Goal: Task Accomplishment & Management: Manage account settings

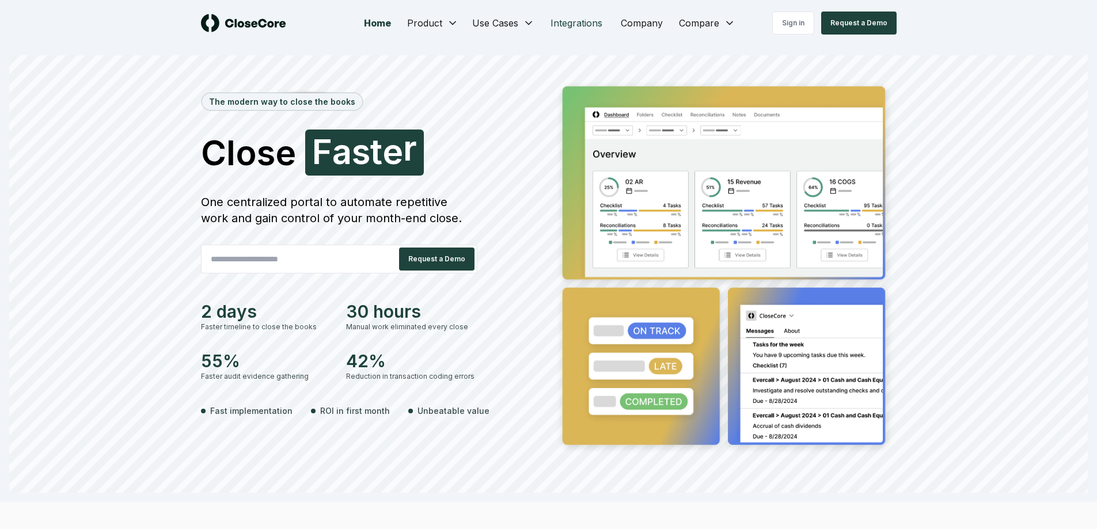
click at [592, 28] on link "Integrations" at bounding box center [577, 23] width 70 height 23
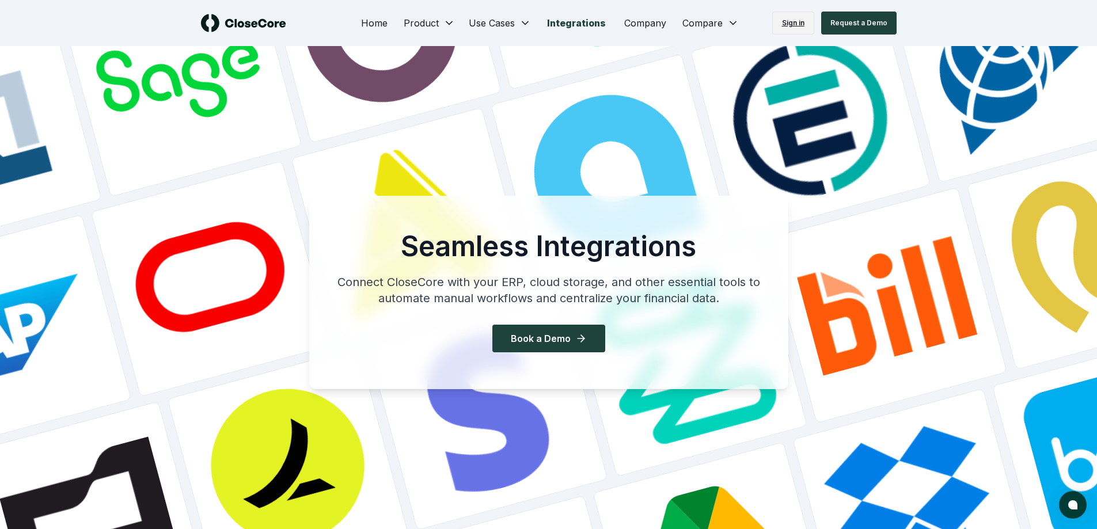
click at [690, 23] on link "Sign in" at bounding box center [794, 23] width 42 height 23
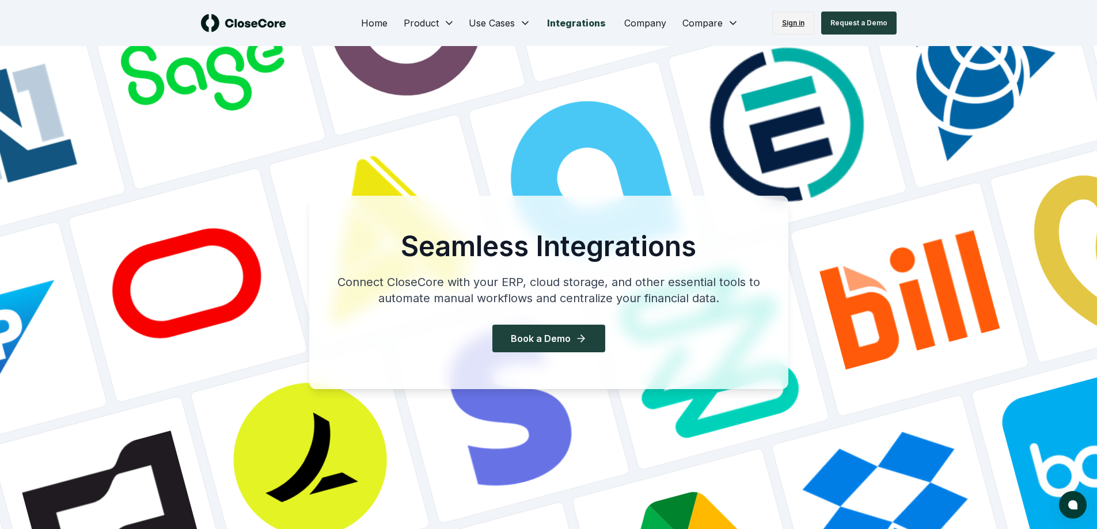
click at [690, 23] on link "Sign in" at bounding box center [794, 23] width 42 height 23
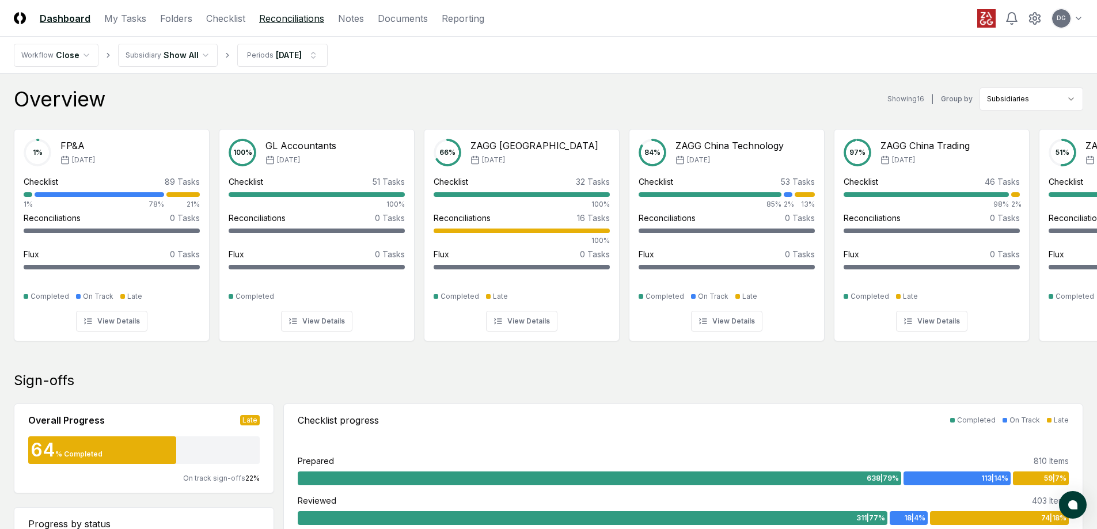
click at [289, 19] on link "Reconciliations" at bounding box center [291, 19] width 65 height 14
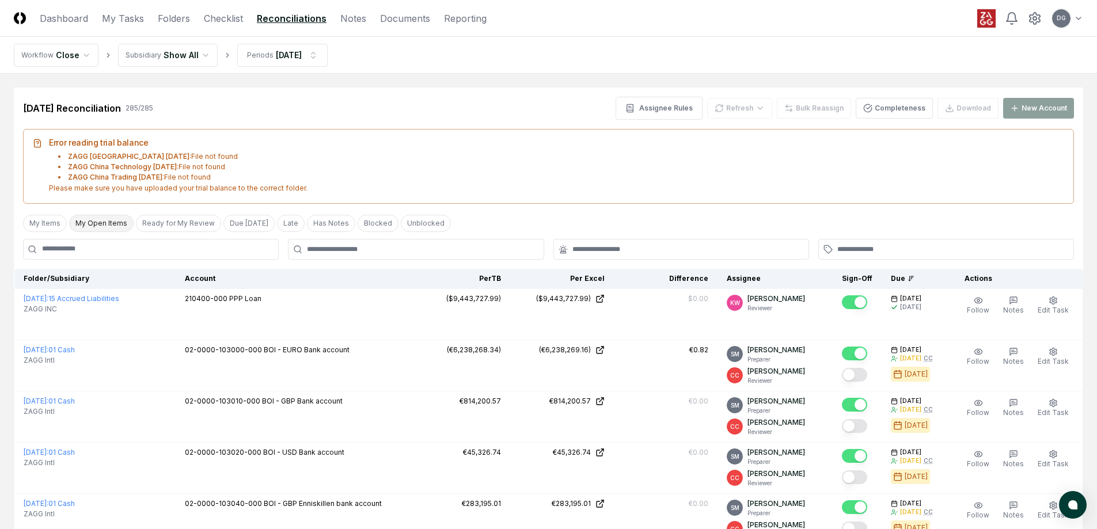
click at [96, 224] on button "My Open Items" at bounding box center [101, 223] width 65 height 17
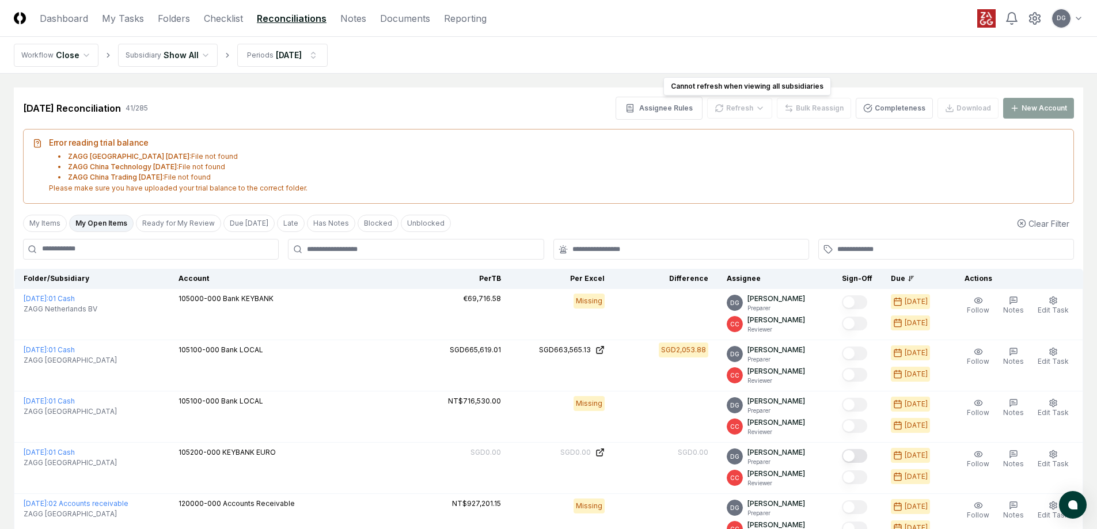
click at [751, 107] on div "Refresh" at bounding box center [739, 108] width 65 height 21
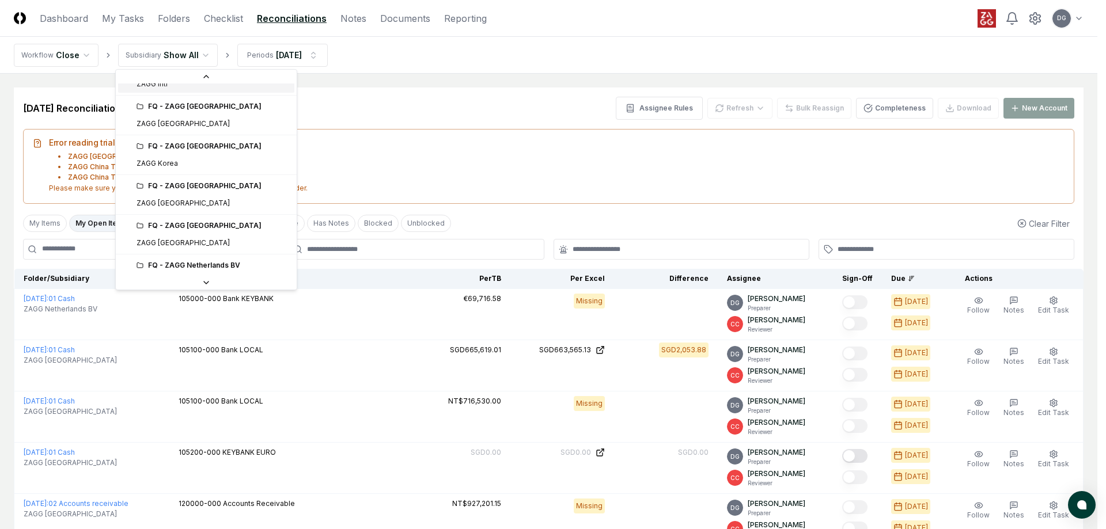
scroll to position [403, 0]
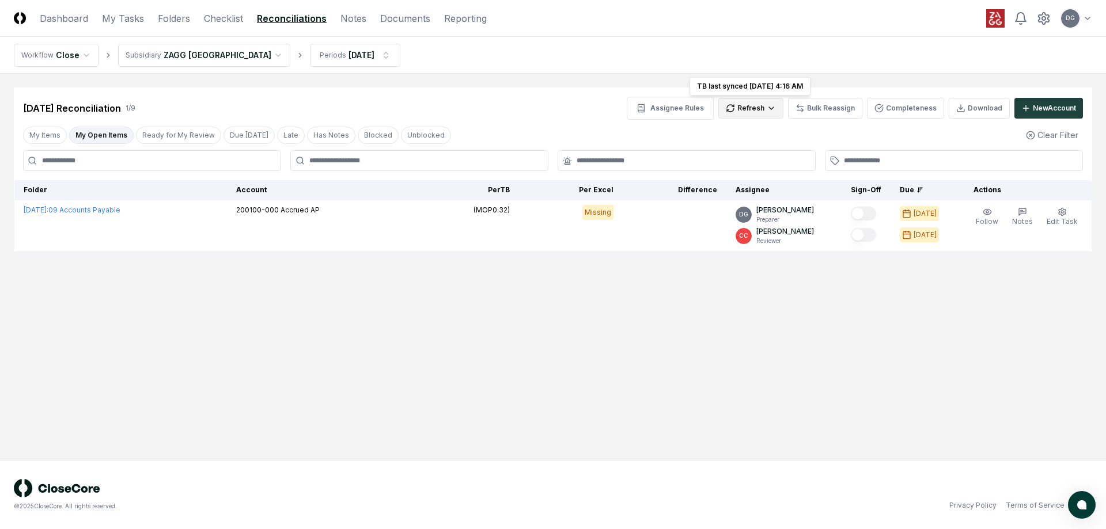
click at [754, 111] on html "CloseCore Dashboard My Tasks Folders Checklist Reconciliations Notes Documents …" at bounding box center [553, 264] width 1106 height 529
click at [748, 153] on div "Spreadsheets" at bounding box center [755, 149] width 68 height 17
click at [732, 108] on html "CloseCore Dashboard My Tasks Folders Checklist Reconciliations Notes Documents …" at bounding box center [553, 264] width 1106 height 529
click at [737, 163] on div "All" at bounding box center [755, 166] width 68 height 17
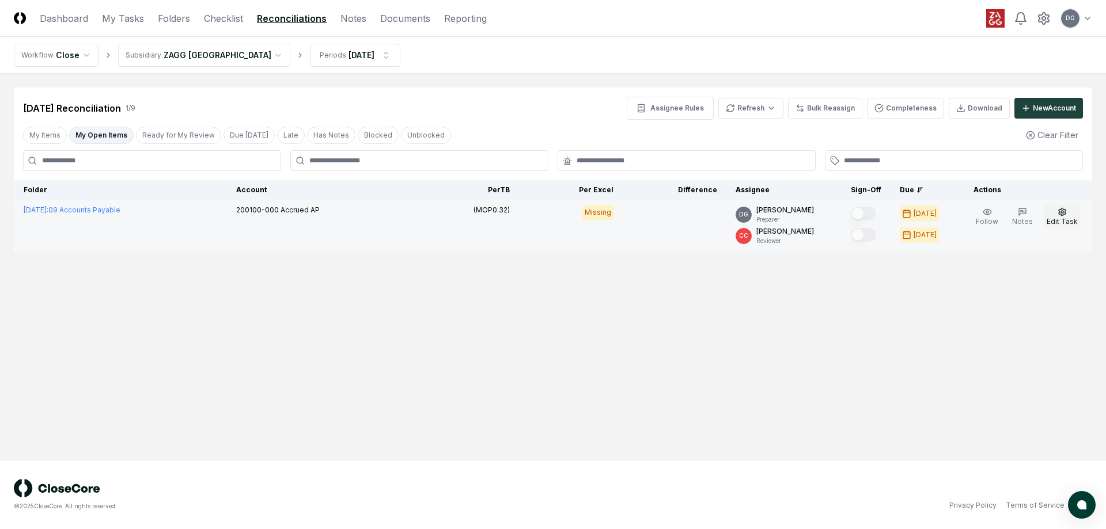
click at [1061, 217] on span "Edit Task" at bounding box center [1062, 221] width 31 height 9
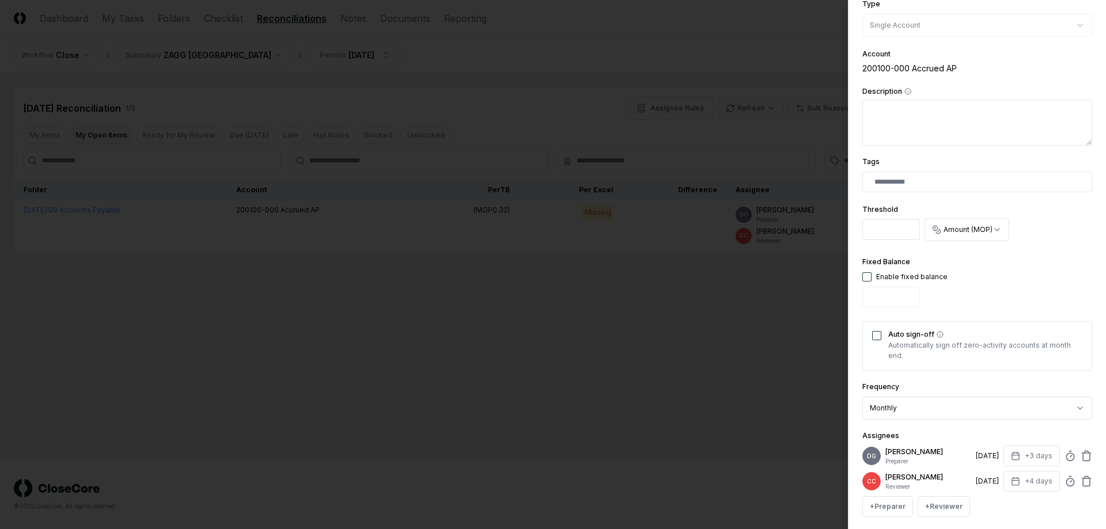
scroll to position [286, 0]
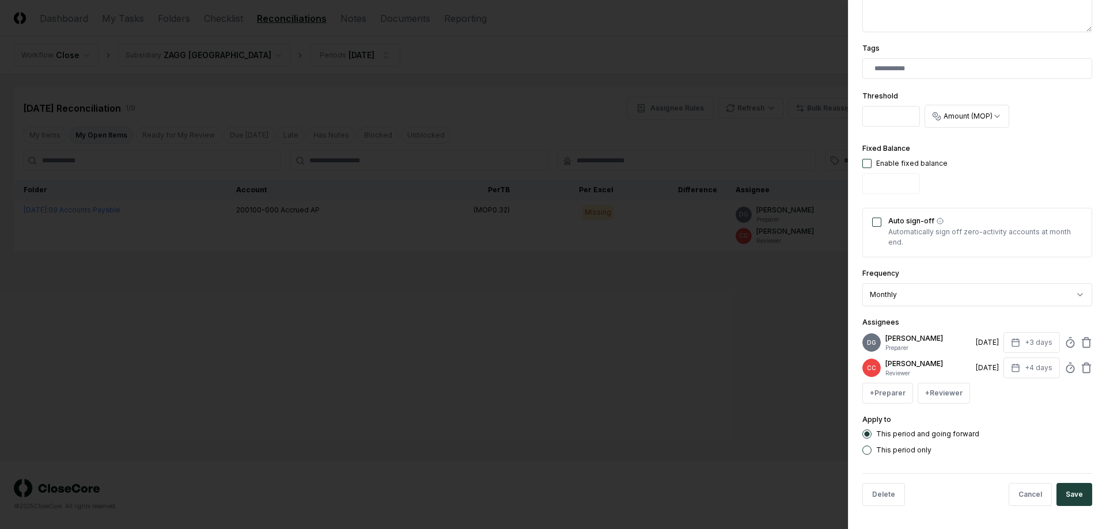
click at [869, 165] on button "button" at bounding box center [866, 163] width 9 height 9
type input "*"
click at [881, 220] on button "Auto sign-off" at bounding box center [876, 222] width 9 height 9
click at [1059, 489] on button "Save" at bounding box center [1075, 494] width 36 height 23
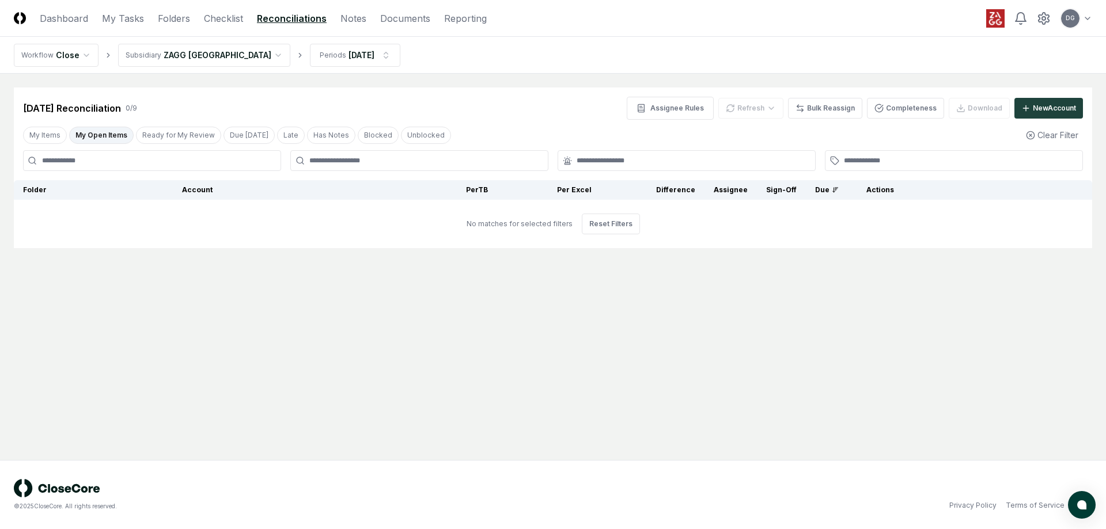
click at [185, 50] on html "CloseCore Dashboard My Tasks Folders Checklist Reconciliations Notes Documents …" at bounding box center [553, 264] width 1106 height 529
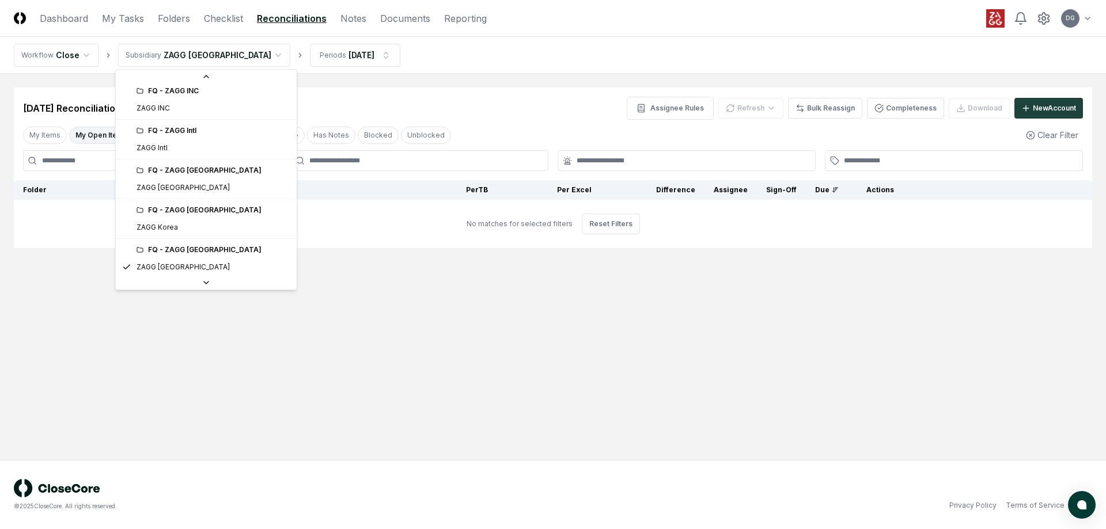
scroll to position [455, 0]
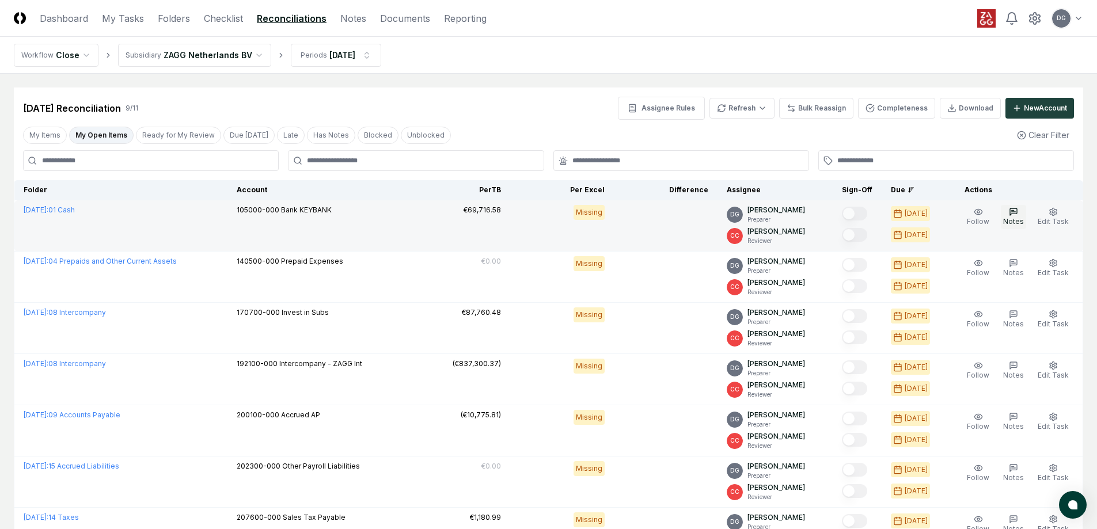
click at [1016, 215] on icon "button" at bounding box center [1013, 211] width 9 height 9
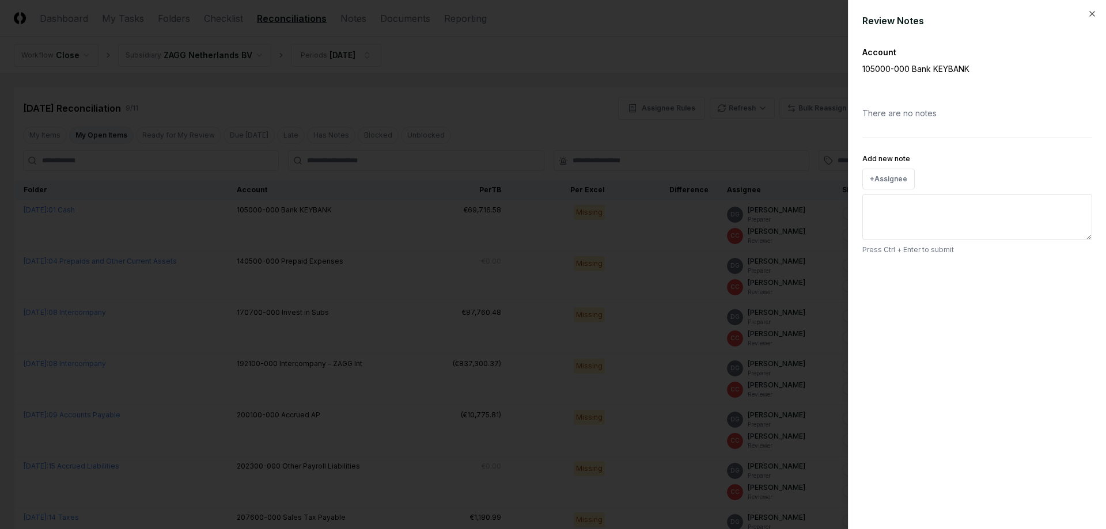
click at [792, 154] on div at bounding box center [553, 264] width 1106 height 529
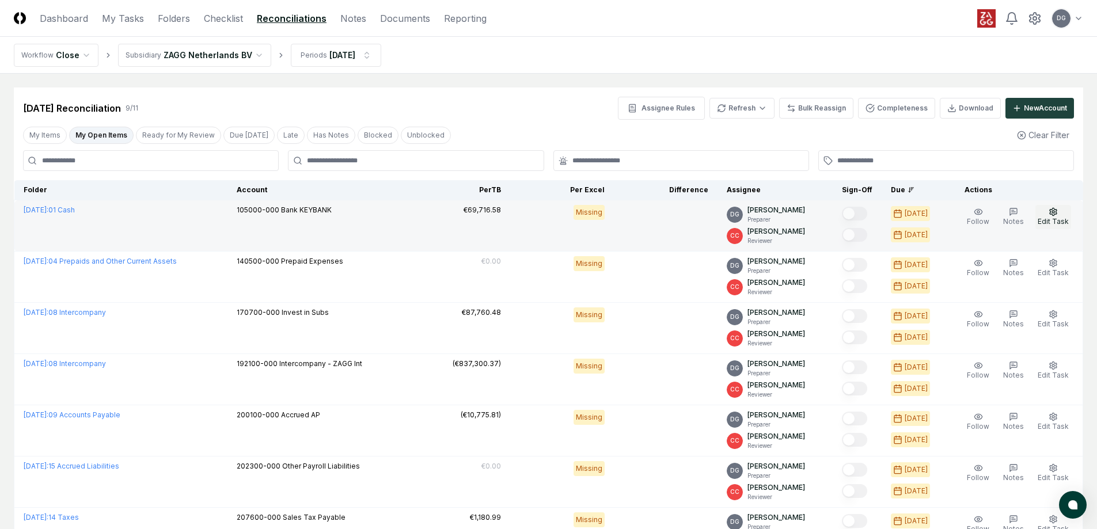
click at [1046, 215] on button "Edit Task" at bounding box center [1054, 217] width 36 height 24
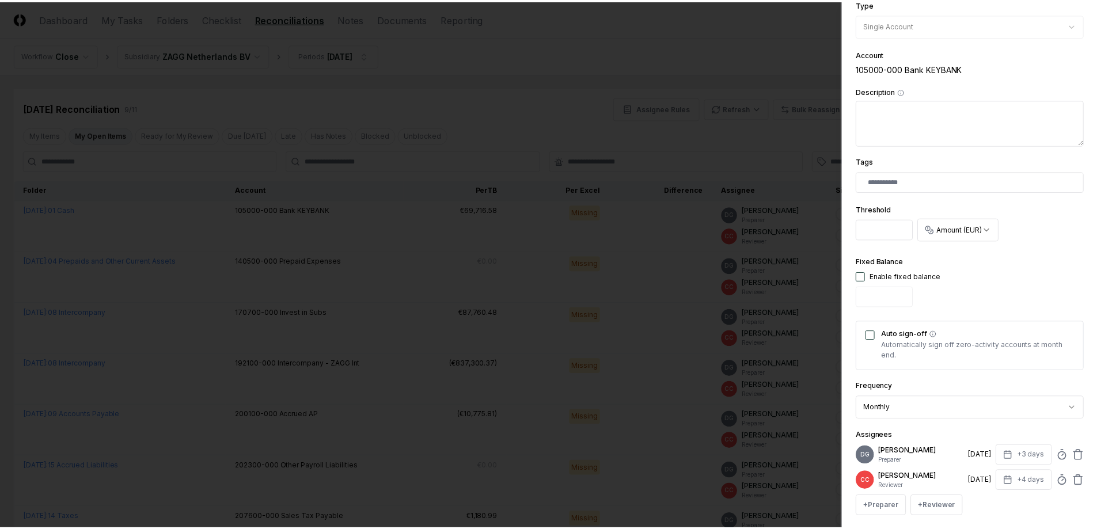
scroll to position [286, 0]
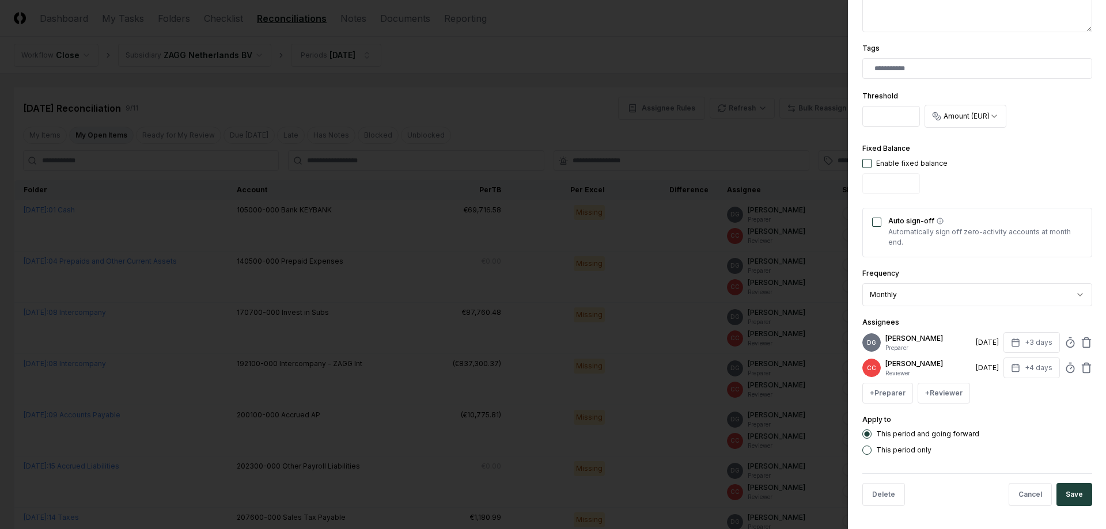
click at [789, 214] on div at bounding box center [553, 264] width 1106 height 529
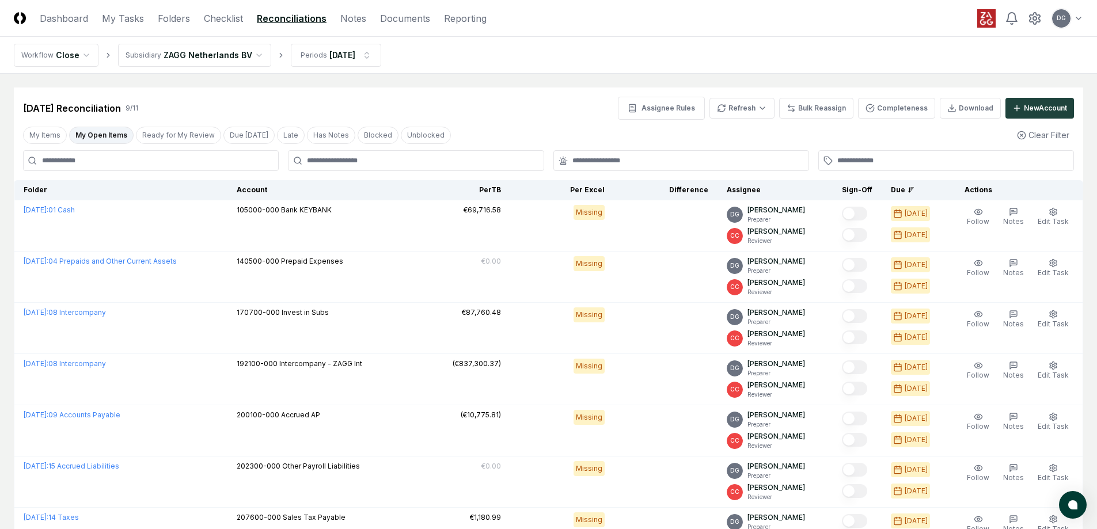
click at [789, 214] on p "Damien Glynn" at bounding box center [777, 210] width 58 height 10
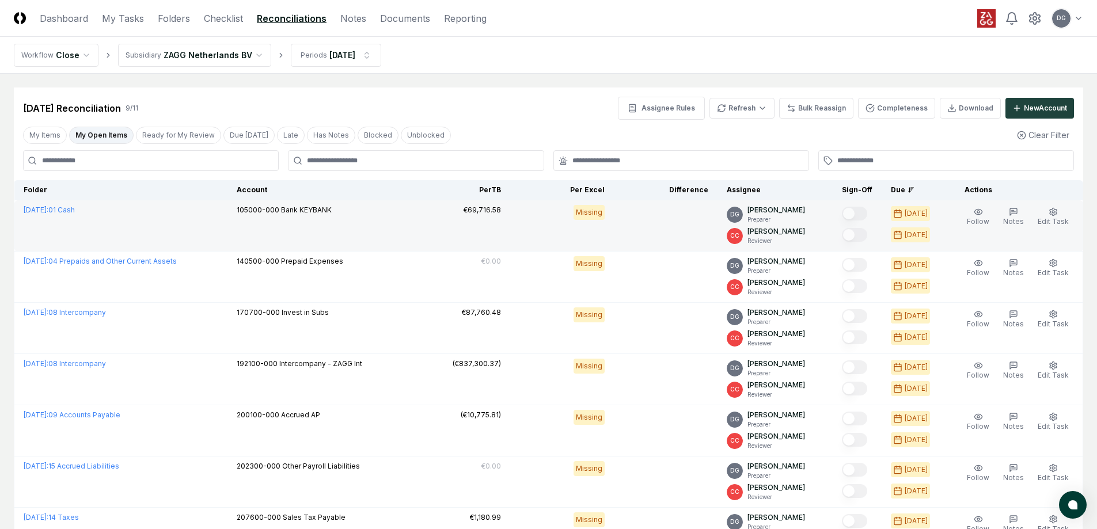
click at [627, 218] on td at bounding box center [666, 225] width 104 height 51
click at [630, 218] on td at bounding box center [666, 225] width 104 height 51
click at [1014, 218] on span "Notes" at bounding box center [1014, 221] width 21 height 9
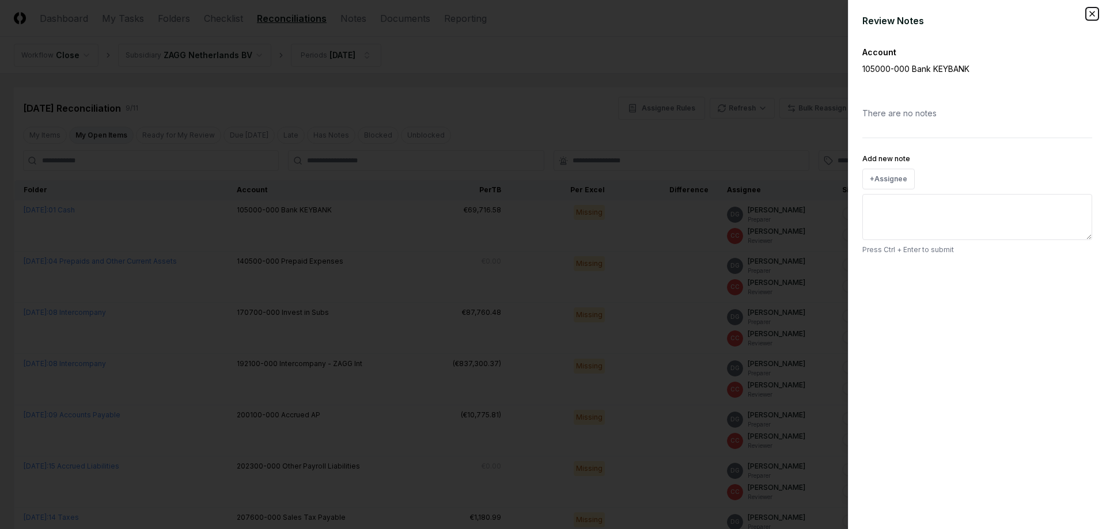
click at [1091, 17] on icon "button" at bounding box center [1092, 13] width 9 height 9
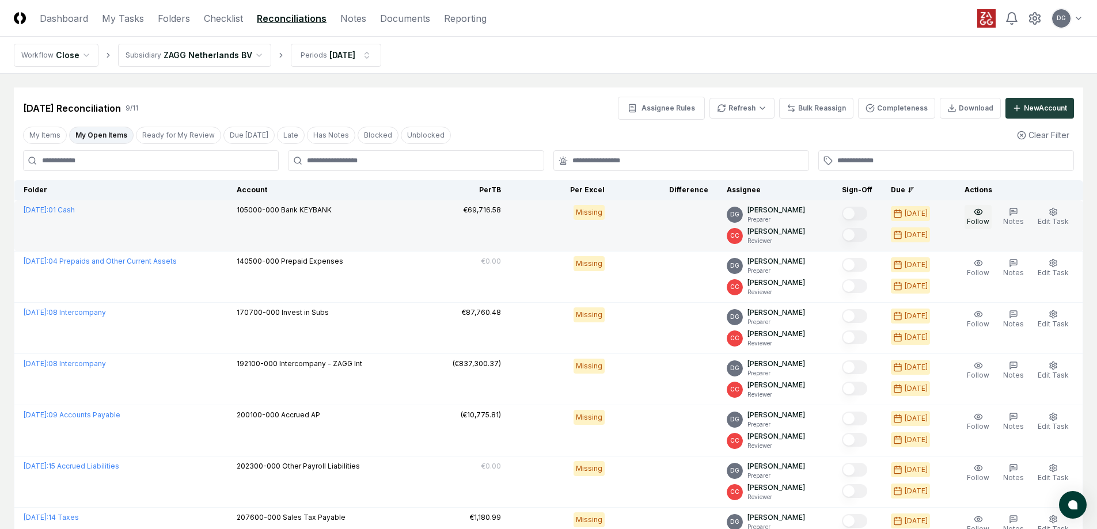
click at [987, 217] on button "Follow" at bounding box center [978, 217] width 27 height 24
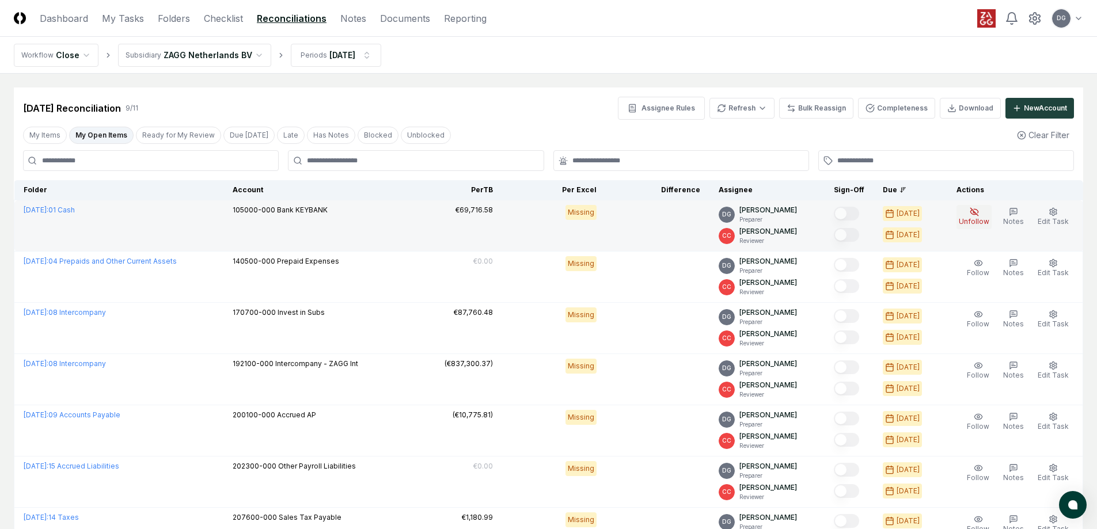
click at [975, 222] on span "Unfollow" at bounding box center [974, 221] width 31 height 9
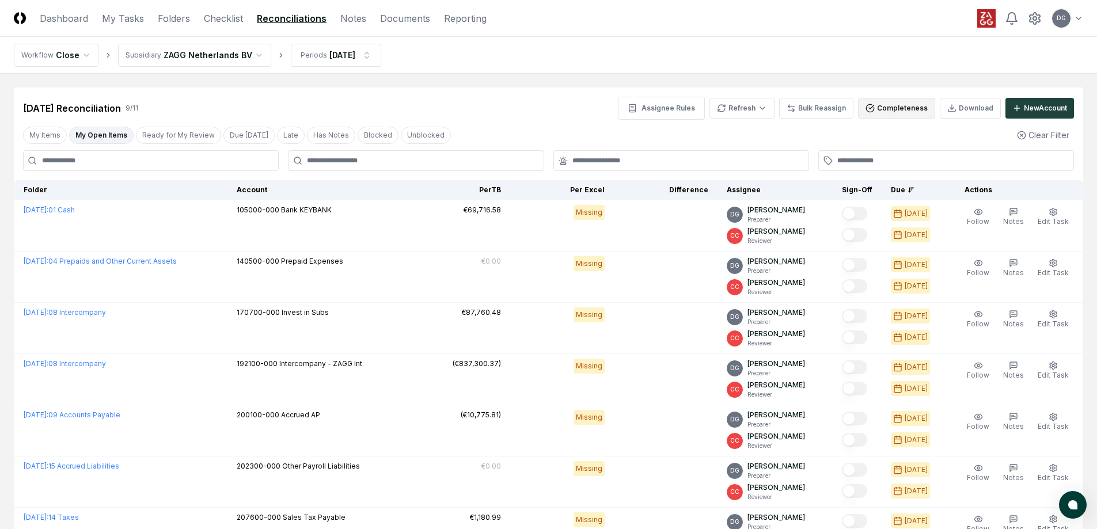
click at [895, 103] on button "Completeness" at bounding box center [896, 108] width 77 height 21
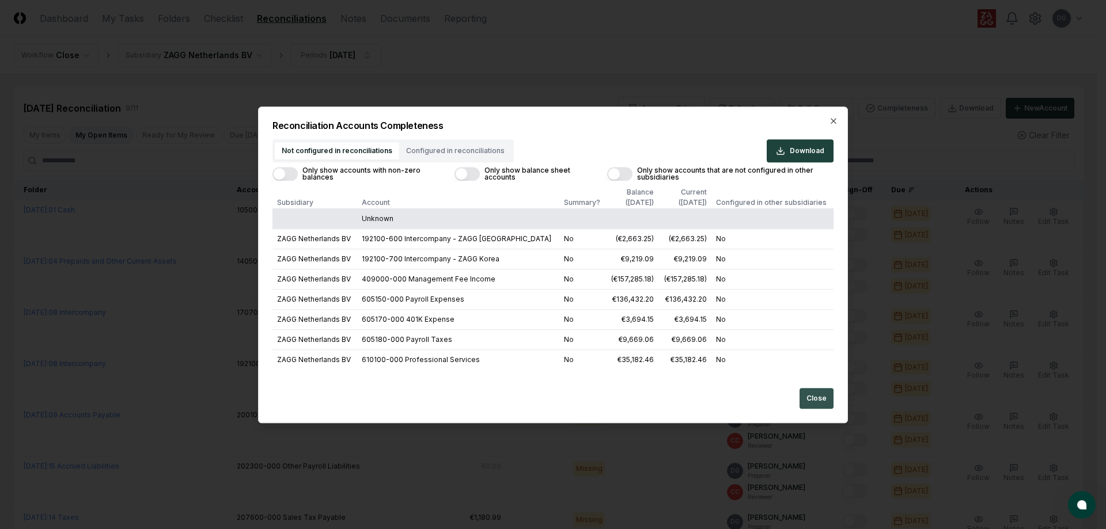
click at [820, 400] on button "Close" at bounding box center [817, 398] width 34 height 21
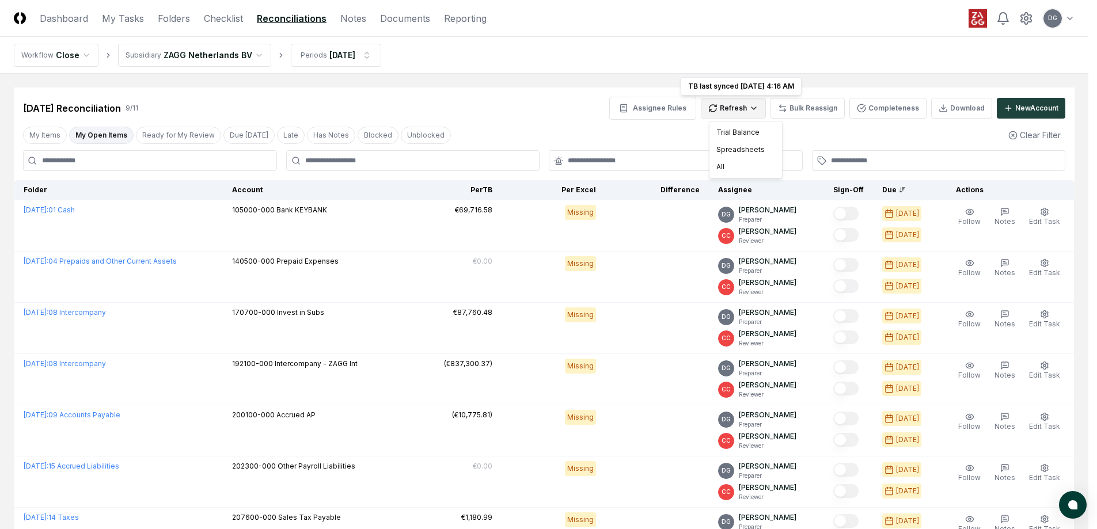
click at [738, 118] on html "CloseCore Dashboard My Tasks Folders Checklist Reconciliations Notes Documents …" at bounding box center [548, 372] width 1097 height 745
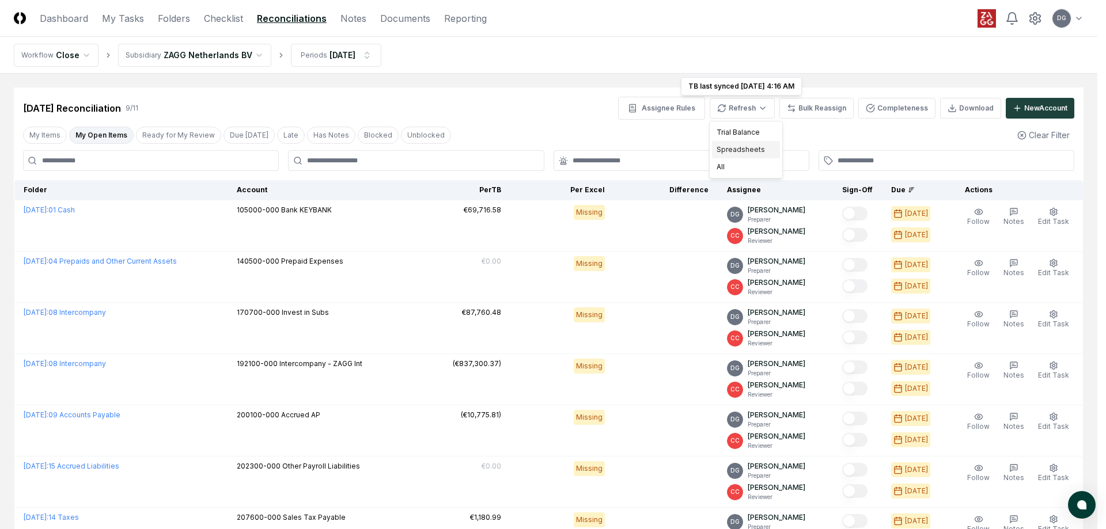
click at [745, 150] on div "Spreadsheets" at bounding box center [746, 149] width 68 height 17
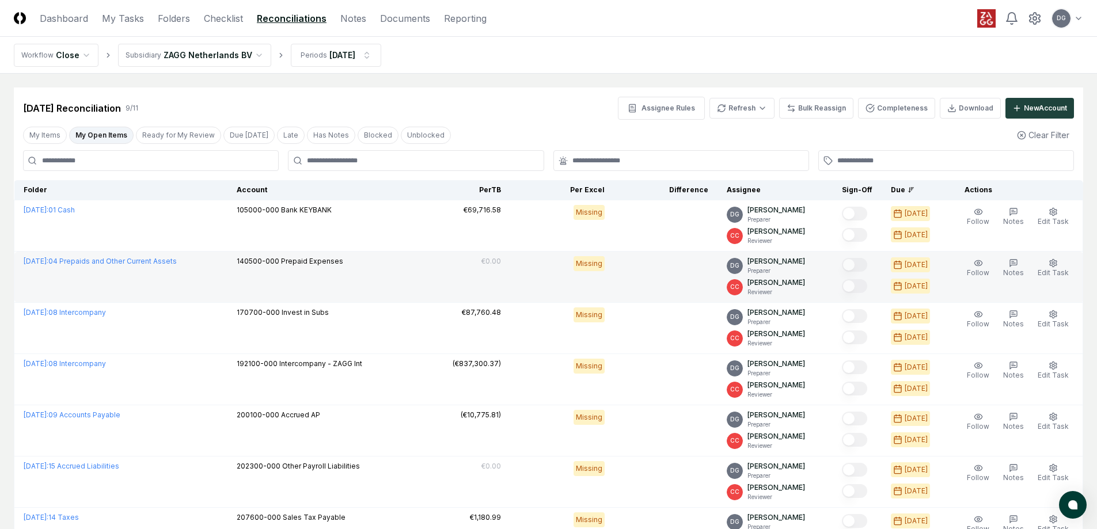
scroll to position [215, 0]
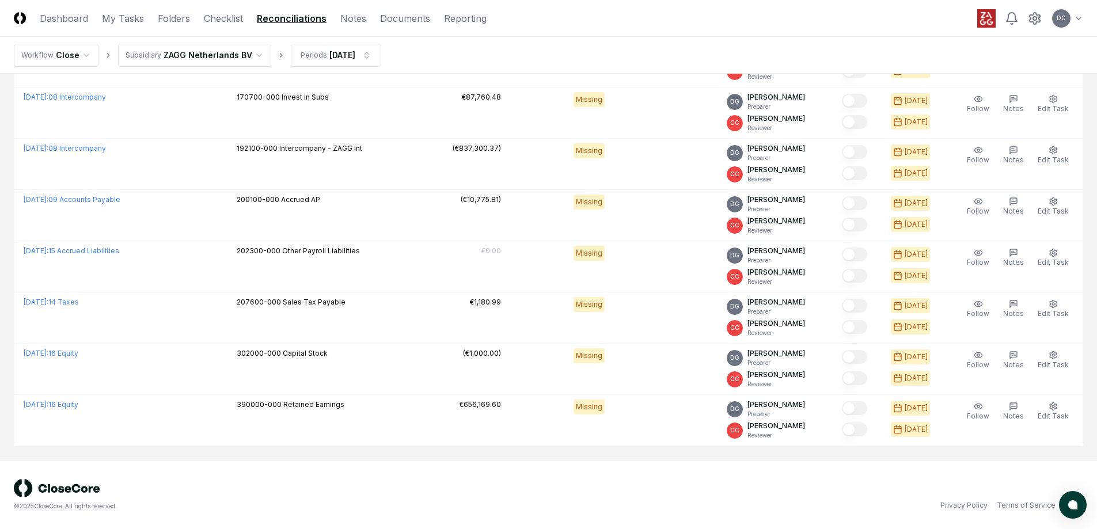
click at [520, 482] on div "© 2025 CloseCore. All rights reserved." at bounding box center [281, 495] width 535 height 32
click at [403, 16] on link "Documents" at bounding box center [405, 19] width 50 height 14
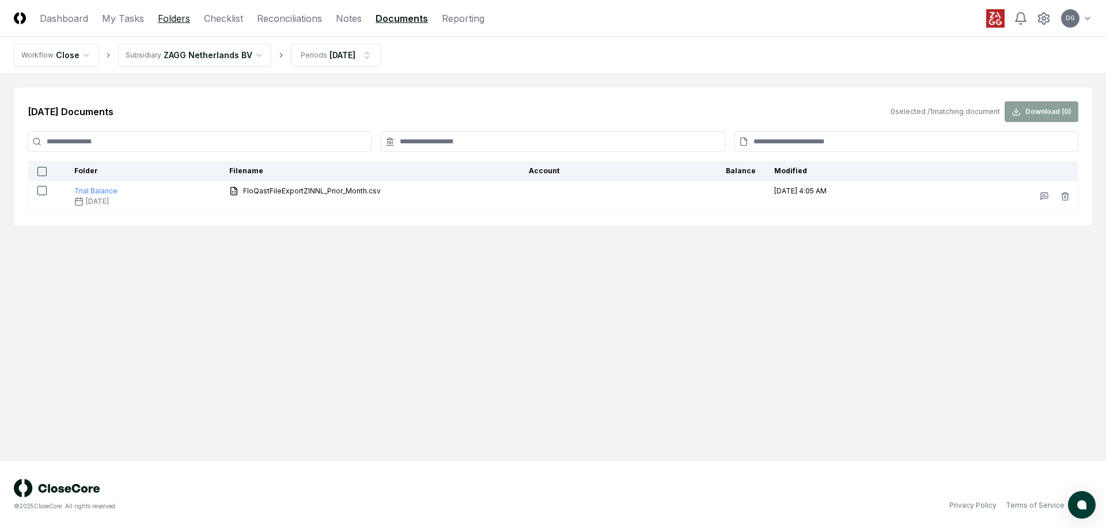
click at [172, 22] on link "Folders" at bounding box center [174, 19] width 32 height 14
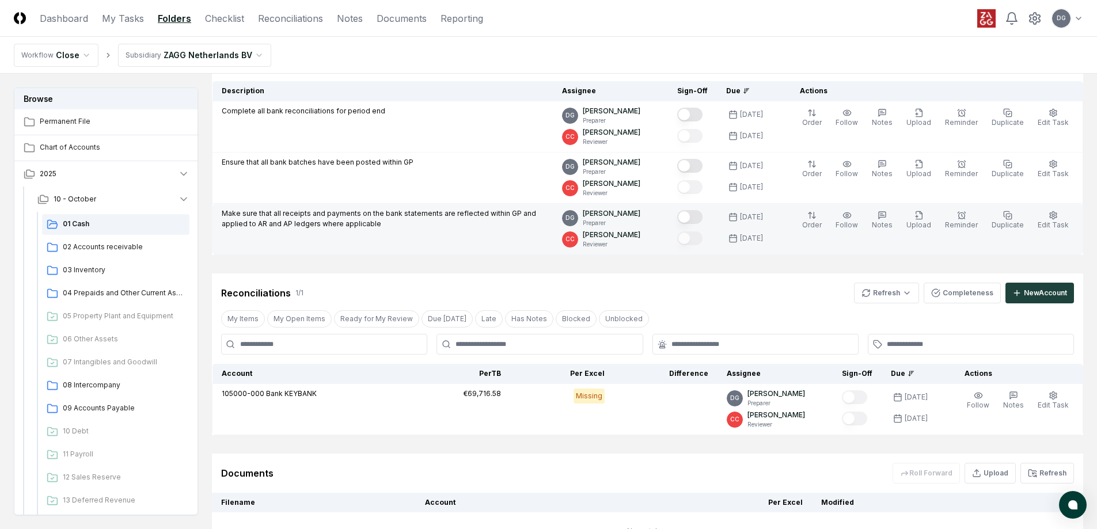
scroll to position [219, 0]
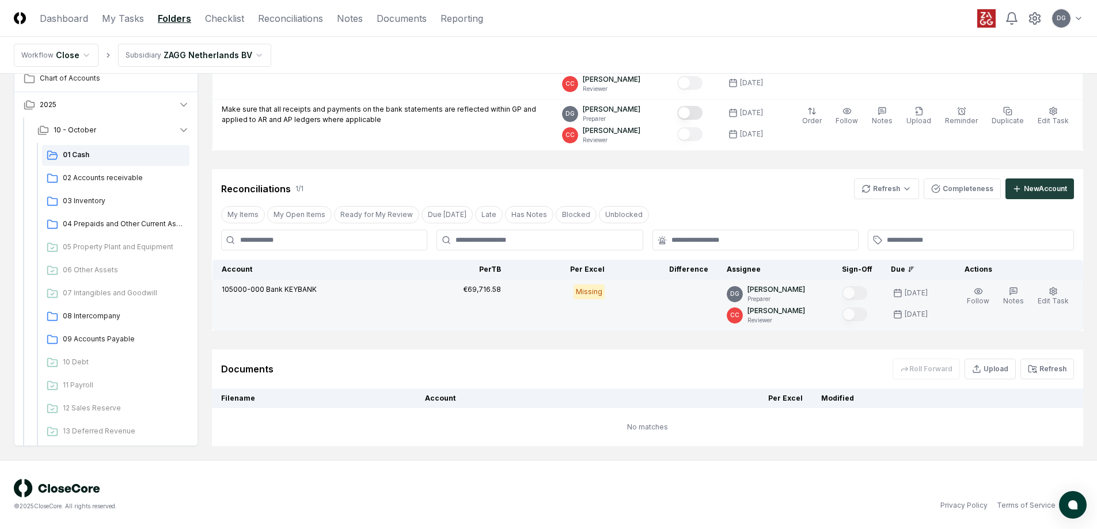
click at [433, 296] on td "€69,716.58" at bounding box center [459, 305] width 104 height 51
